Goal: Navigation & Orientation: Find specific page/section

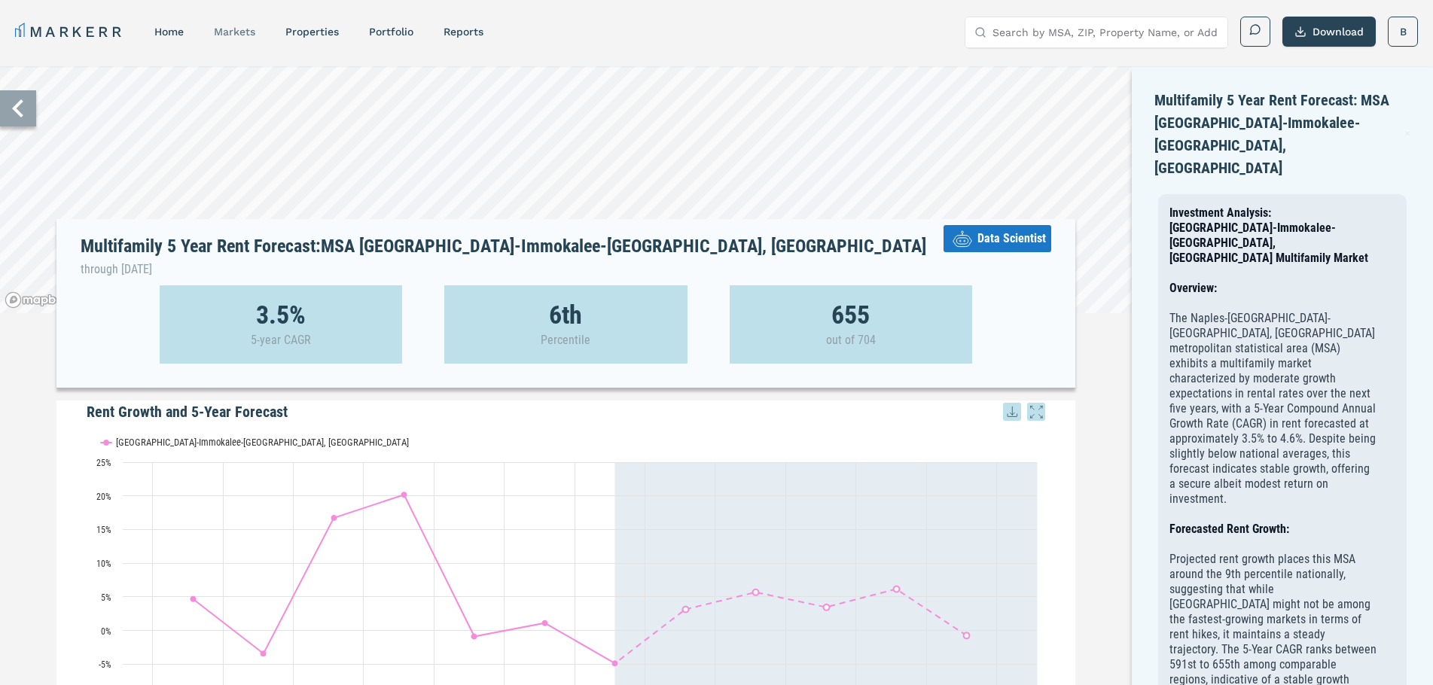
click at [246, 35] on link "markets" at bounding box center [234, 32] width 41 height 12
